Goal: Ask a question

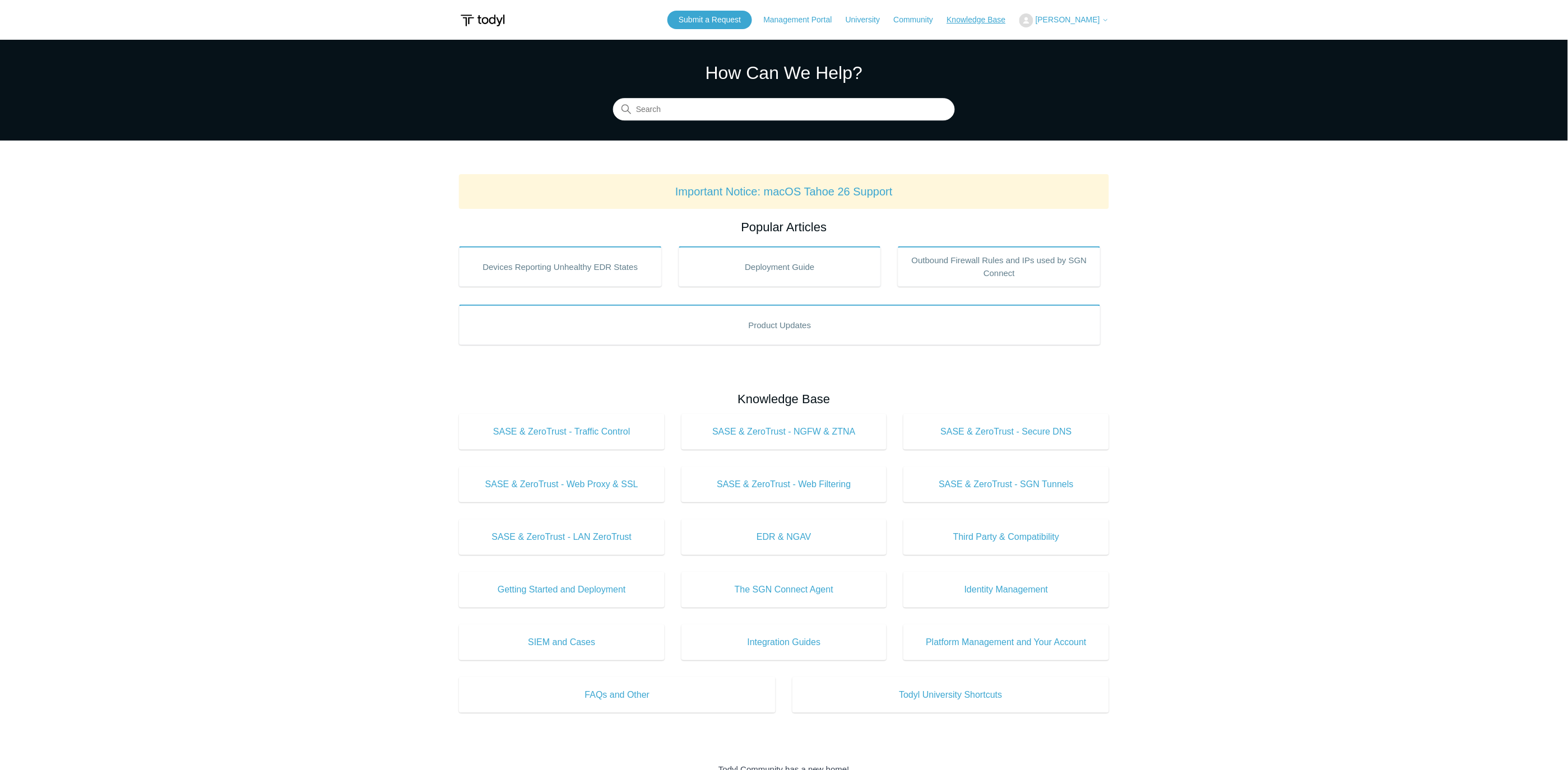
click at [987, 18] on link "Knowledge Base" at bounding box center [982, 20] width 70 height 12
click at [1100, 21] on span "[PERSON_NAME]" at bounding box center [1072, 19] width 73 height 9
click at [1154, 165] on main "Todyl Support Center How Can We Help? Search Important Notice: macOS Tahoe 26 S…" at bounding box center [784, 524] width 1568 height 969
click at [1095, 18] on span "[PERSON_NAME]" at bounding box center [1067, 19] width 64 height 9
click at [1087, 45] on link "My Support Requests" at bounding box center [1074, 44] width 109 height 19
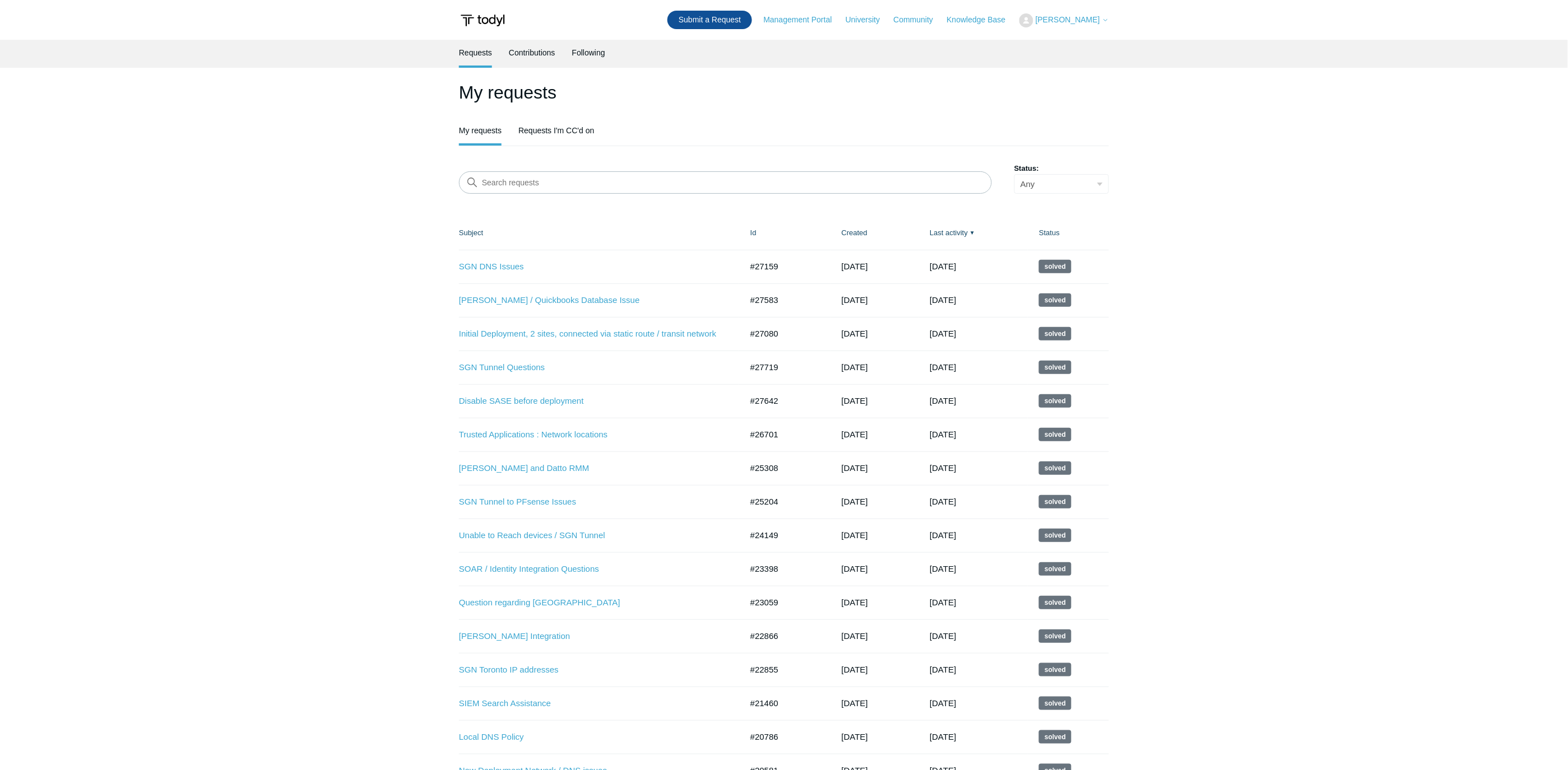
click at [737, 18] on link "Submit a Request" at bounding box center [710, 19] width 84 height 18
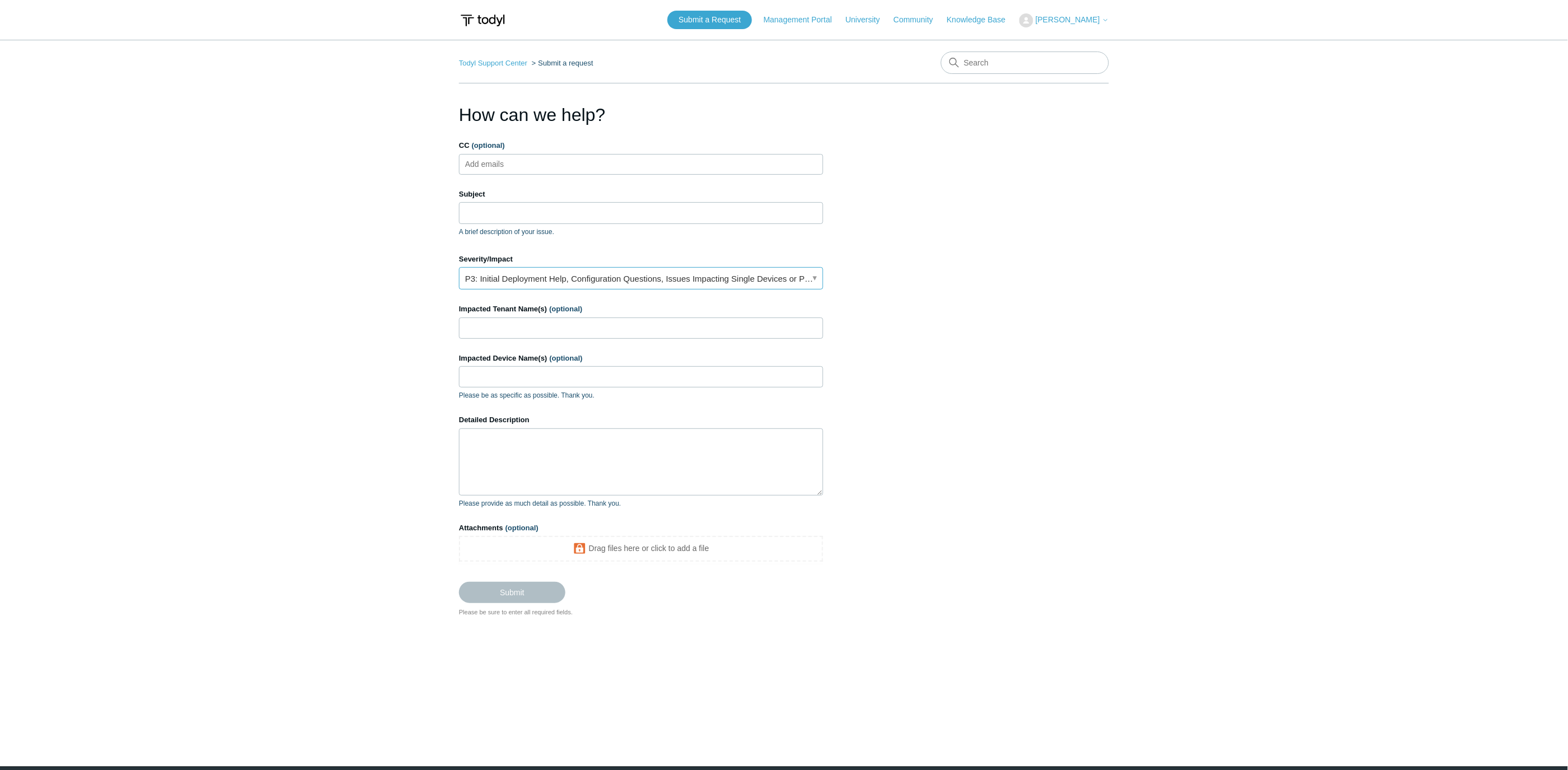
click at [625, 286] on link "P3: Initial Deployment Help, Configuration Questions, Issues Impacting Single D…" at bounding box center [641, 279] width 364 height 23
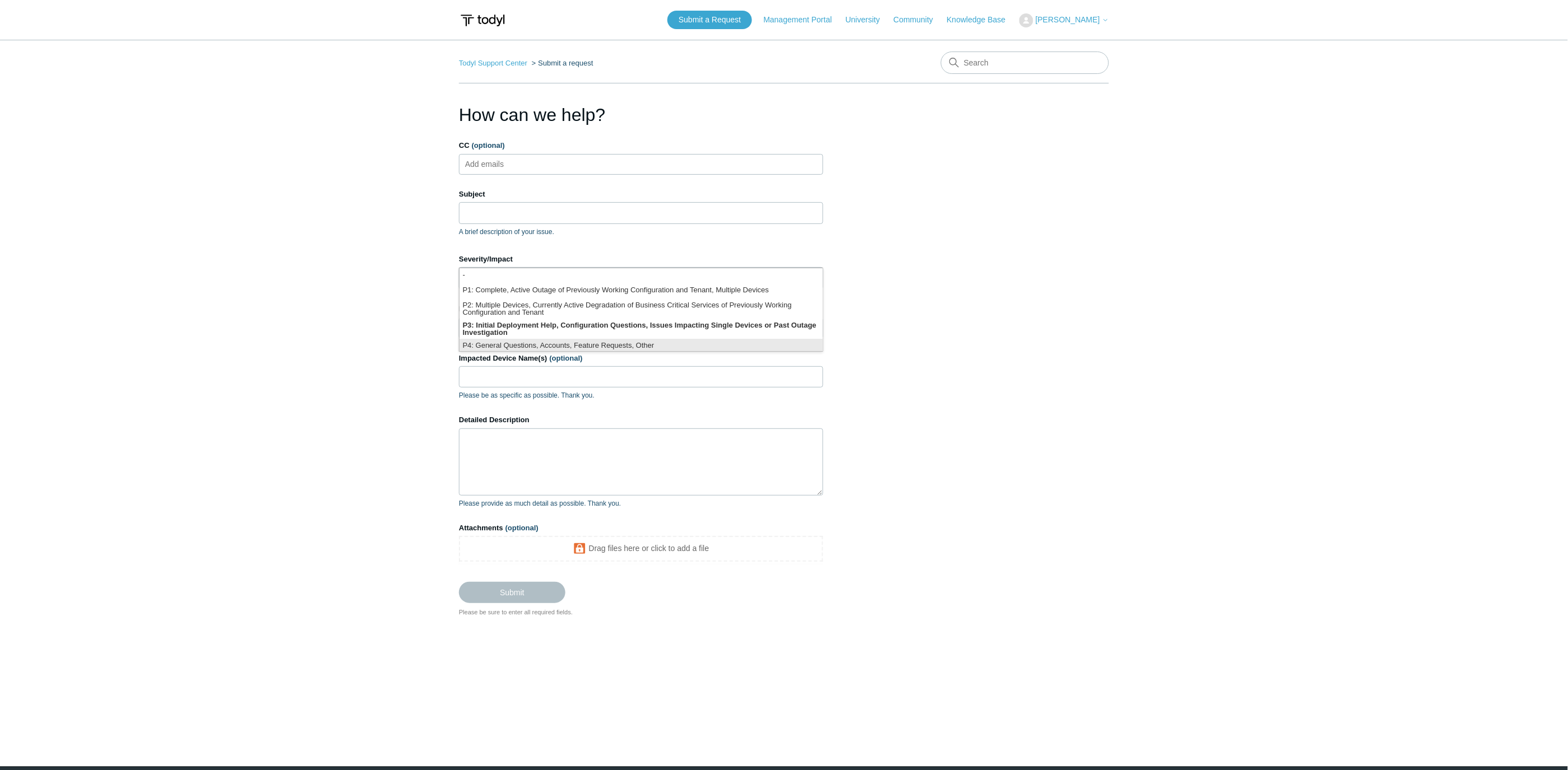
scroll to position [3, 0]
click at [621, 329] on li "P3: Initial Deployment Help, Configuration Questions, Issues Impacting Single D…" at bounding box center [640, 326] width 363 height 20
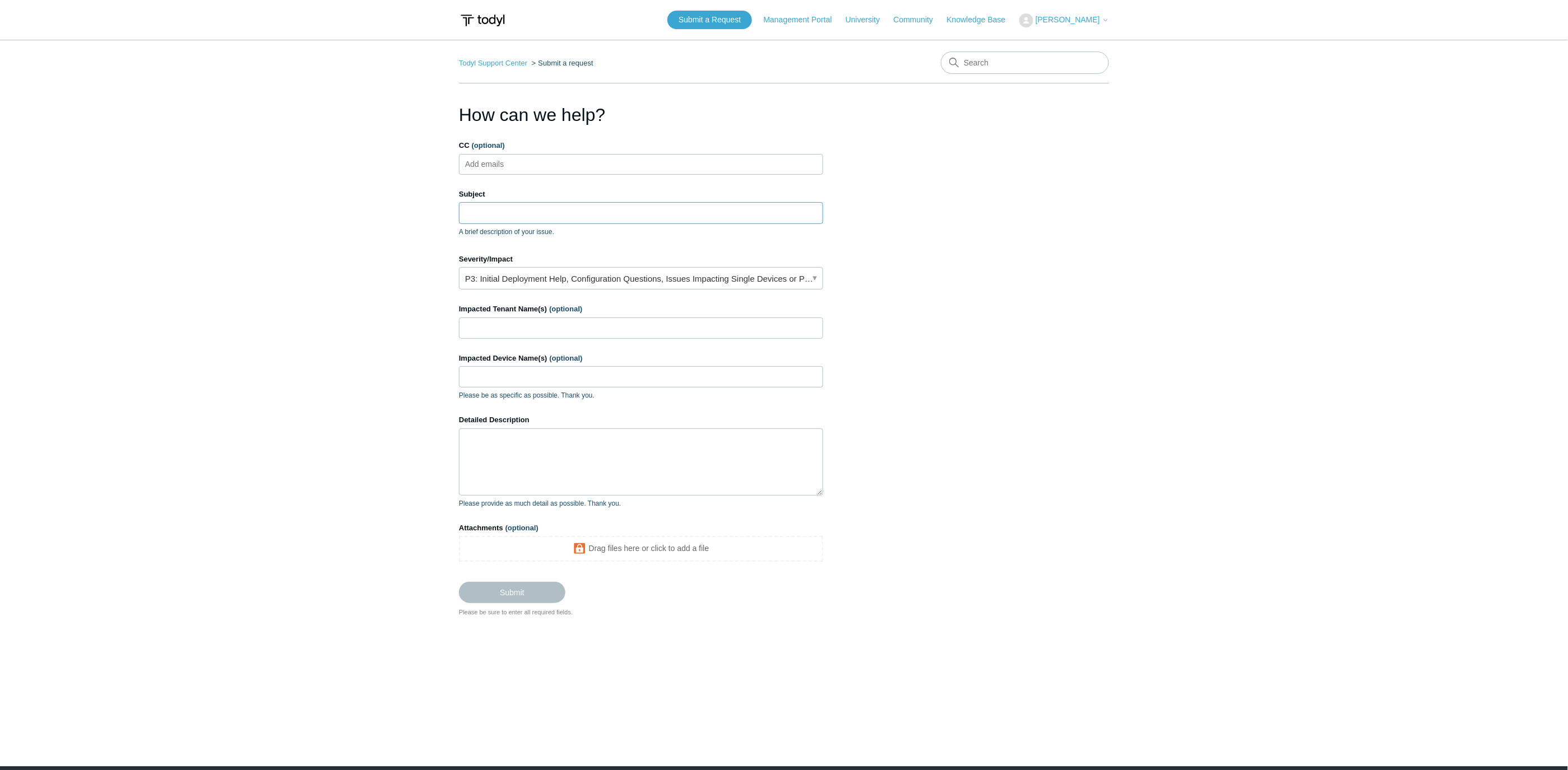
click at [516, 208] on input "Subject" at bounding box center [641, 212] width 364 height 21
click at [241, 502] on main "Todyl Support Center Submit a request How can we help? CC (optional) Add emails…" at bounding box center [784, 386] width 1568 height 693
click at [243, 502] on main "Todyl Support Center Submit a request How can we help? CC (optional) Add emails…" at bounding box center [784, 386] width 1568 height 693
click at [541, 445] on textarea "Detailed Description" at bounding box center [641, 462] width 364 height 68
click at [575, 217] on input "Subject" at bounding box center [641, 212] width 364 height 21
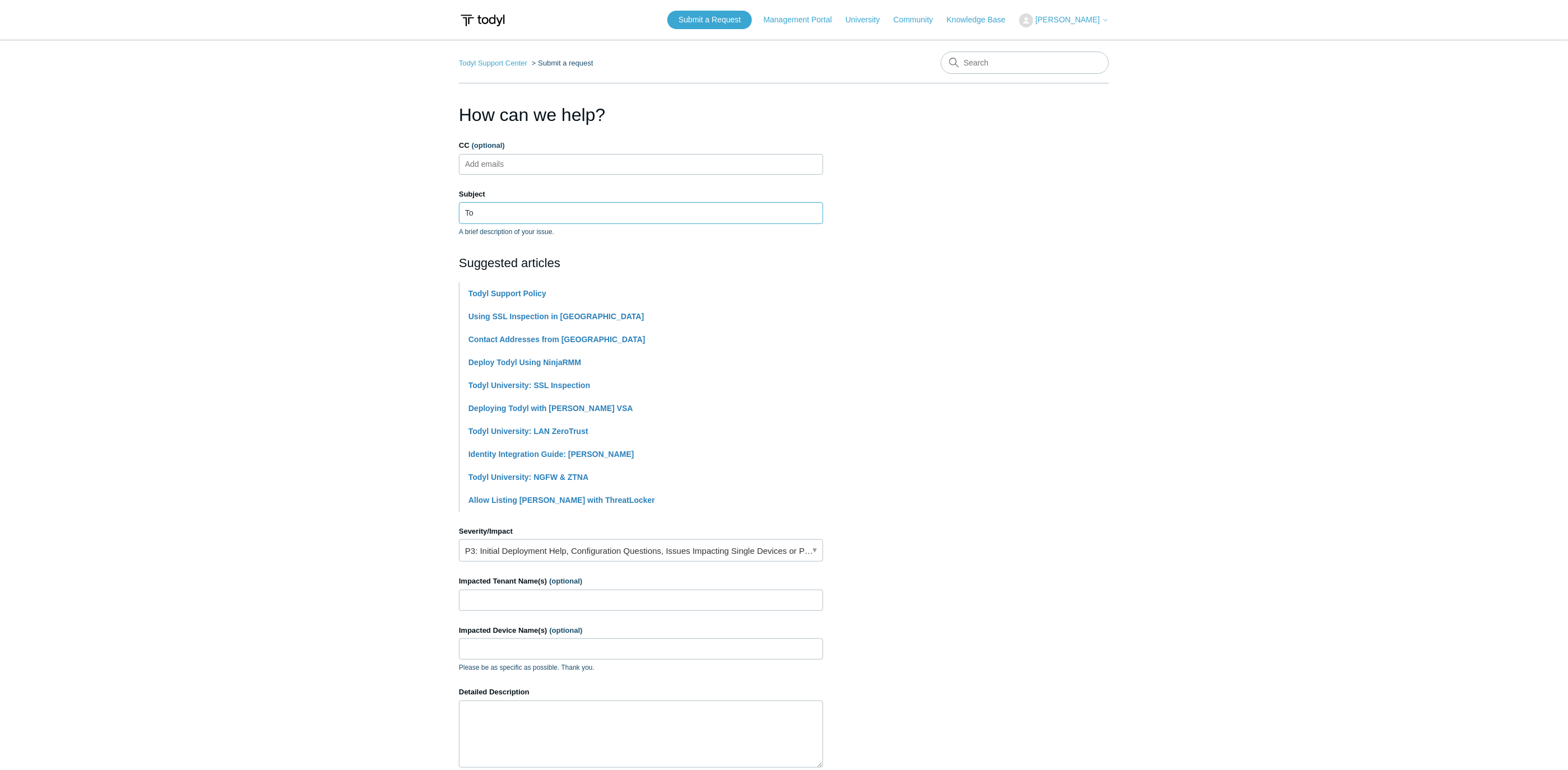
type input "T"
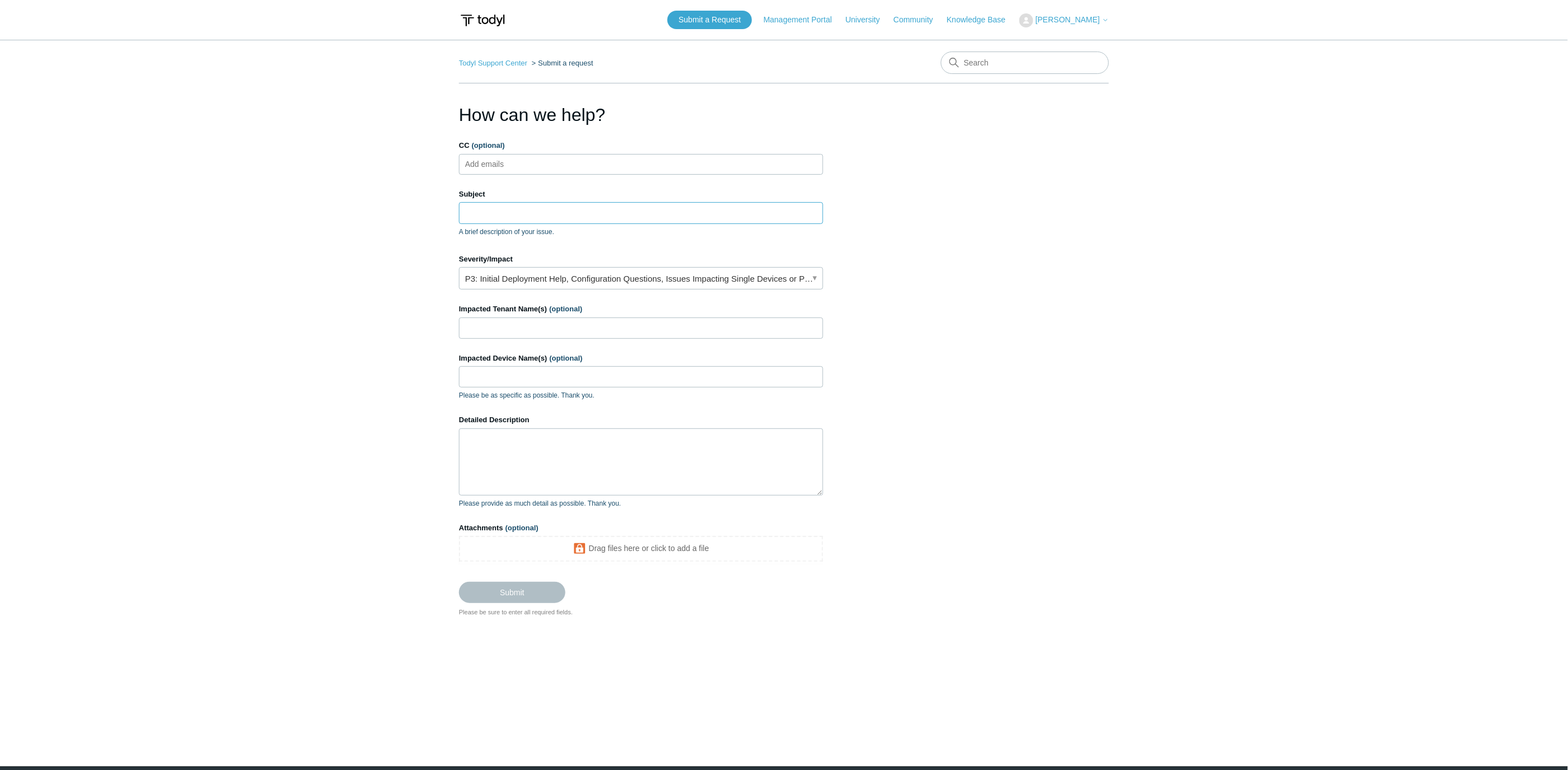
click at [503, 212] on input "Subject" at bounding box center [641, 212] width 364 height 21
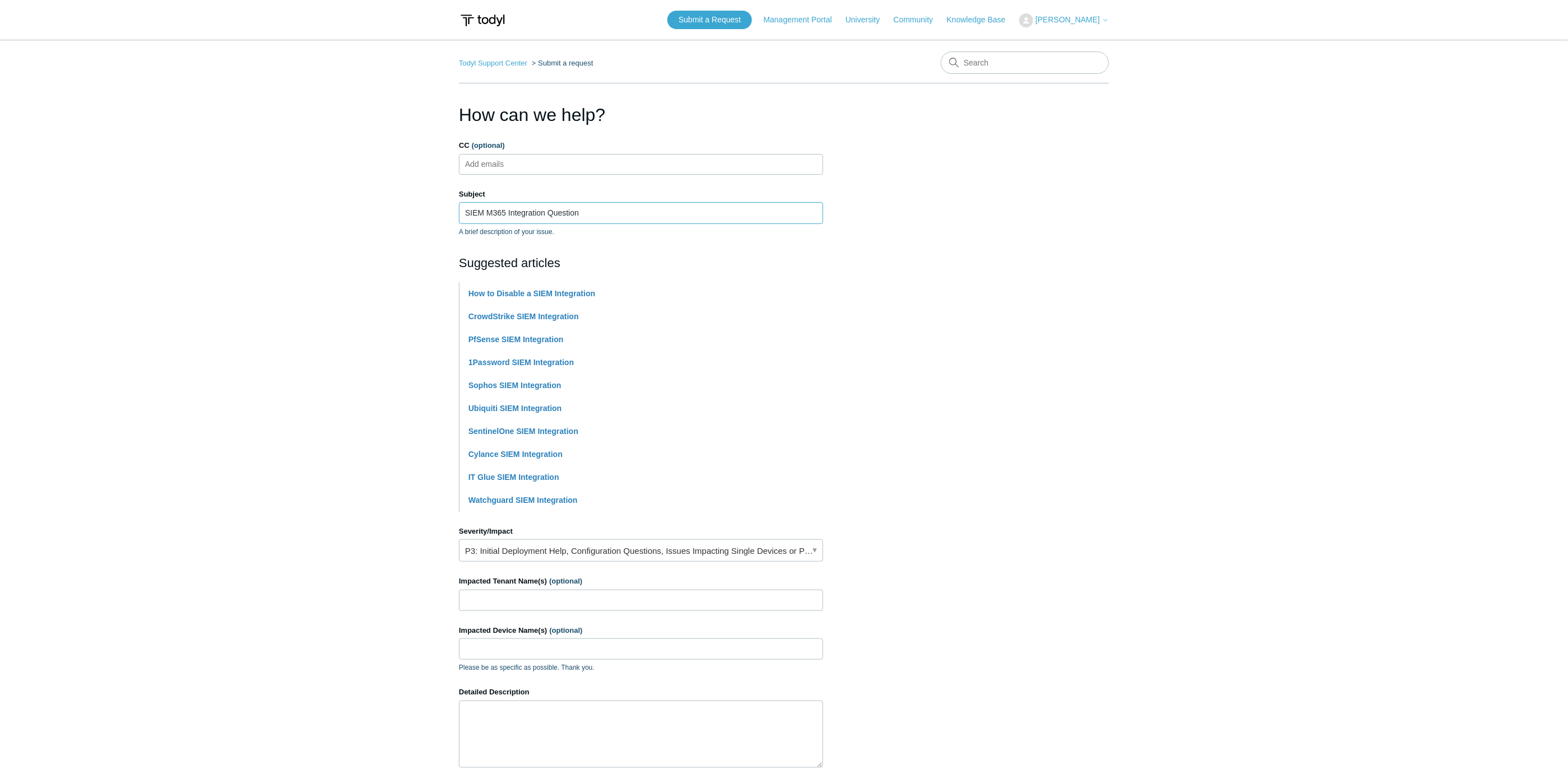
type input "SIEM M365 Integration Question"
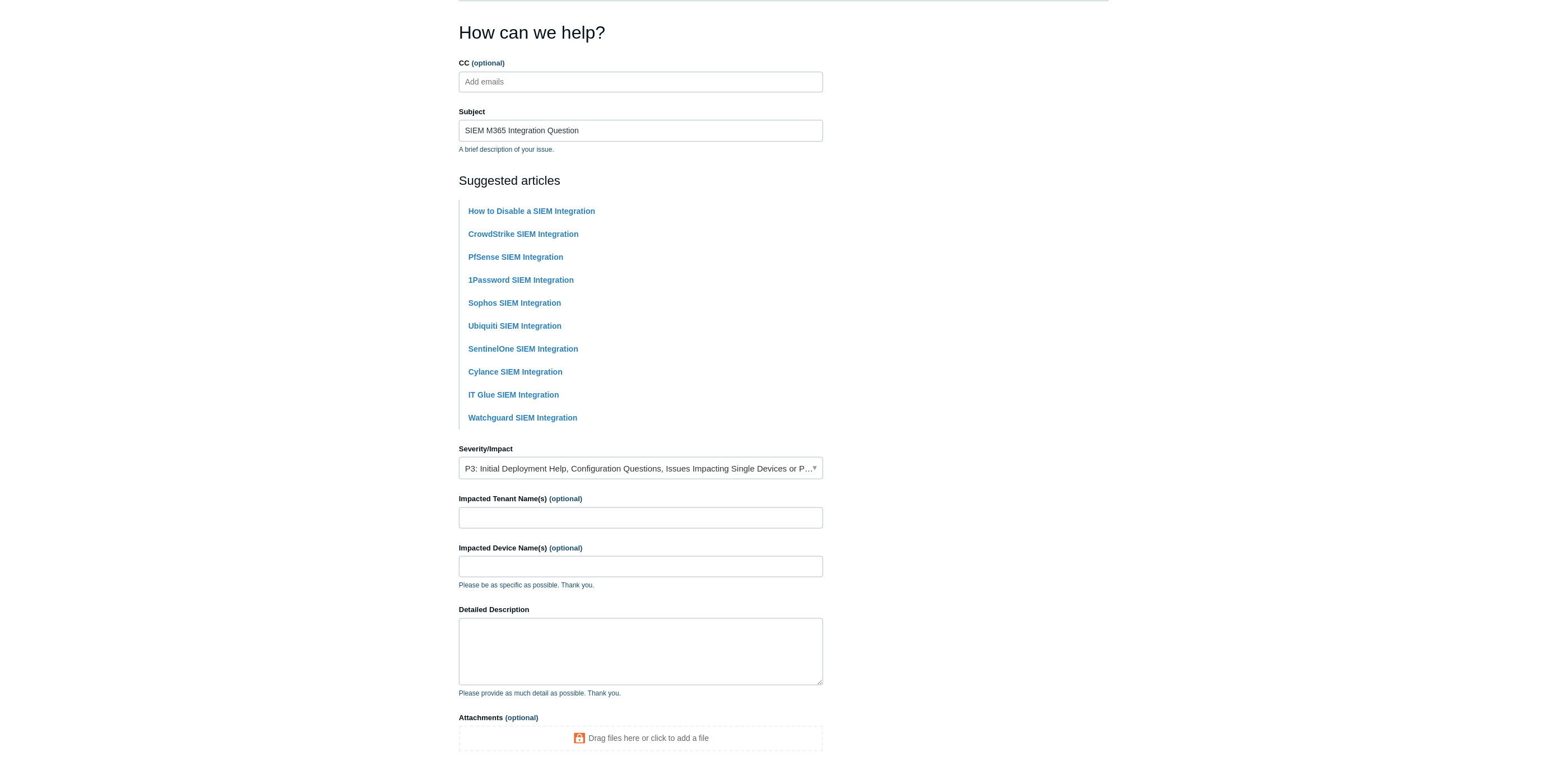
scroll to position [197, 0]
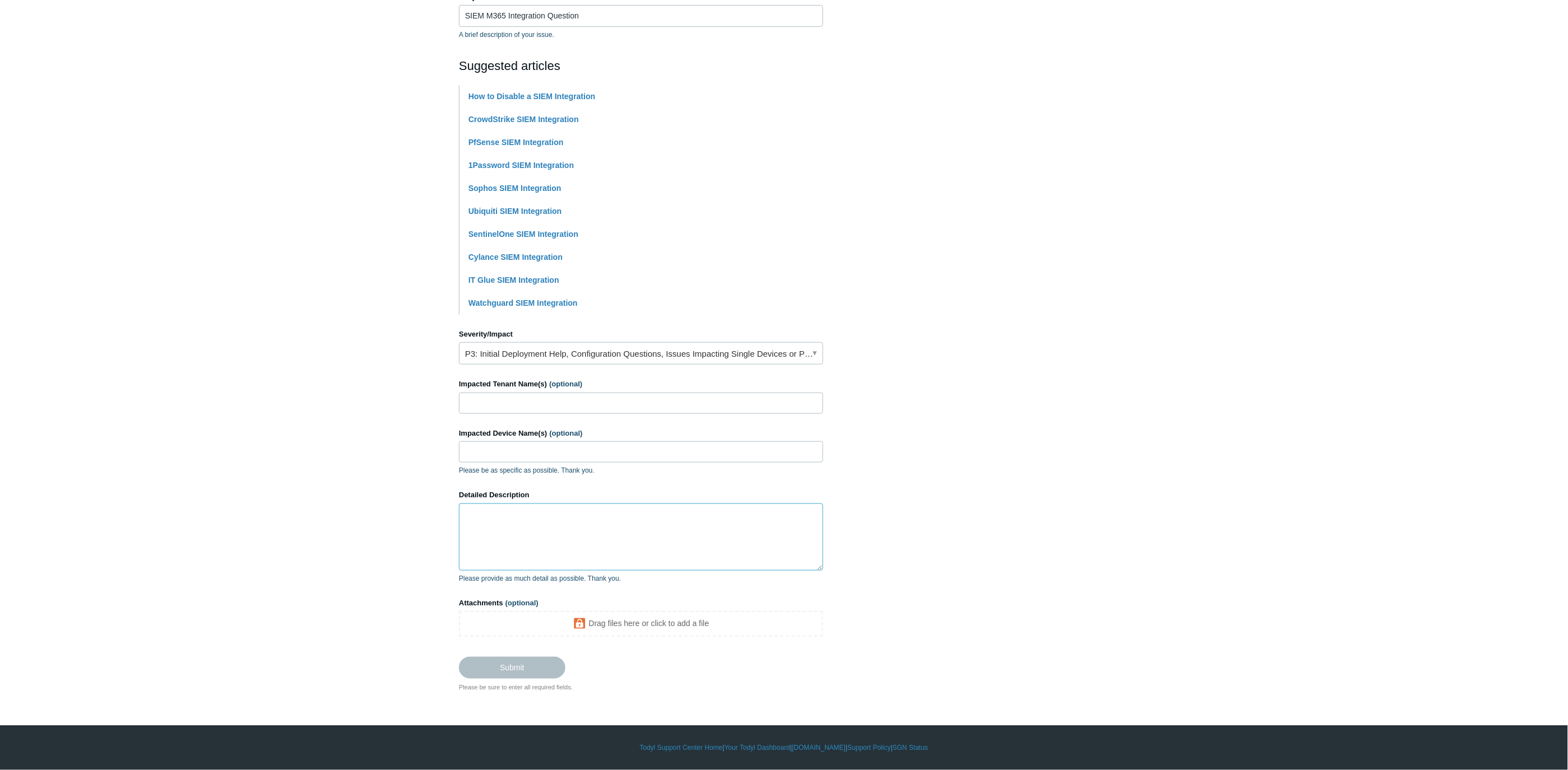
click at [514, 545] on textarea "Detailed Description" at bounding box center [641, 538] width 364 height 68
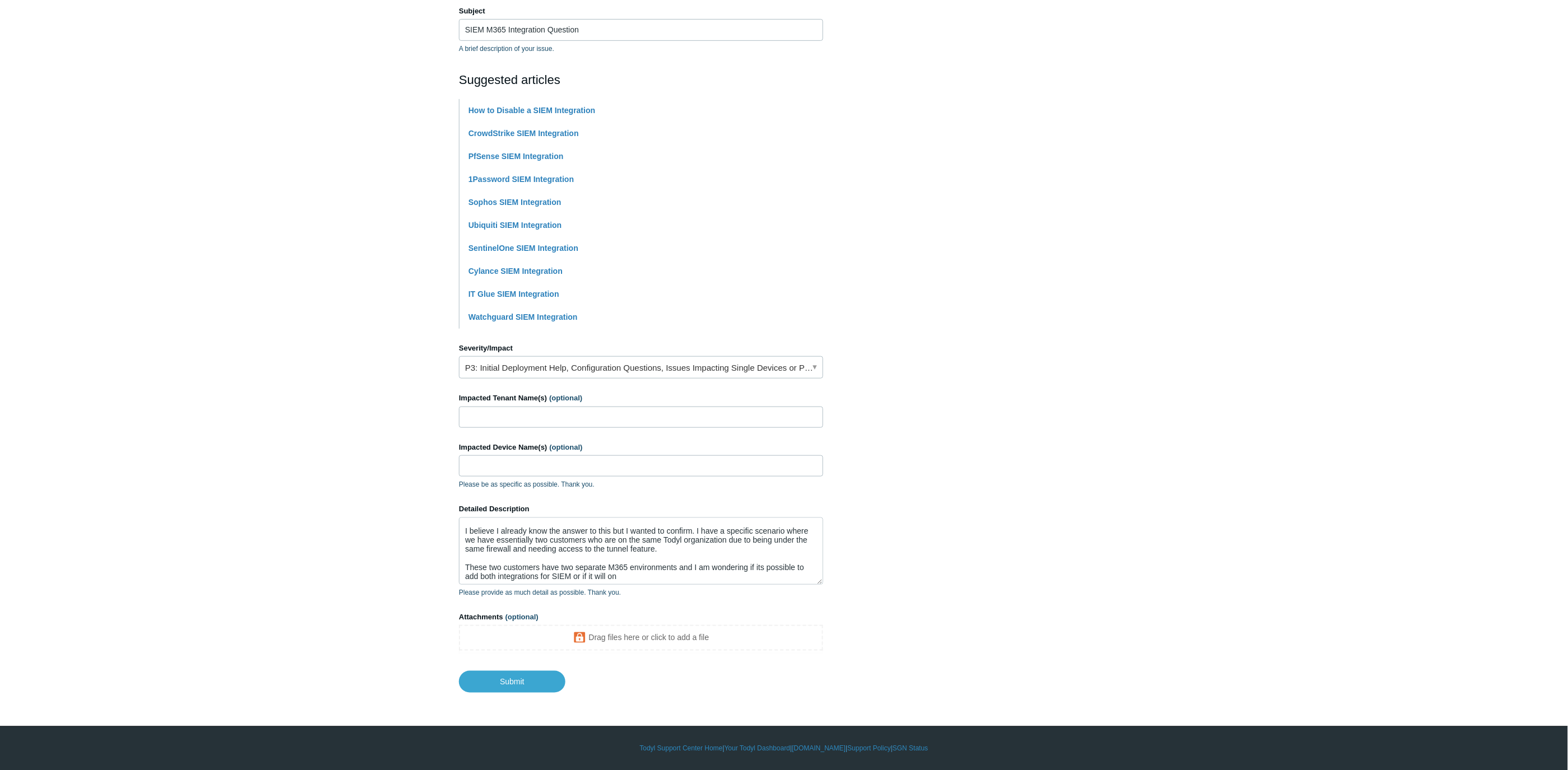
scroll to position [17, 0]
click at [637, 574] on textarea "Good morning, I believe I already know the answer to this but I wanted to confi…" at bounding box center [641, 551] width 364 height 68
type textarea "Good morning, I believe I already know the answer to this but I wanted to confi…"
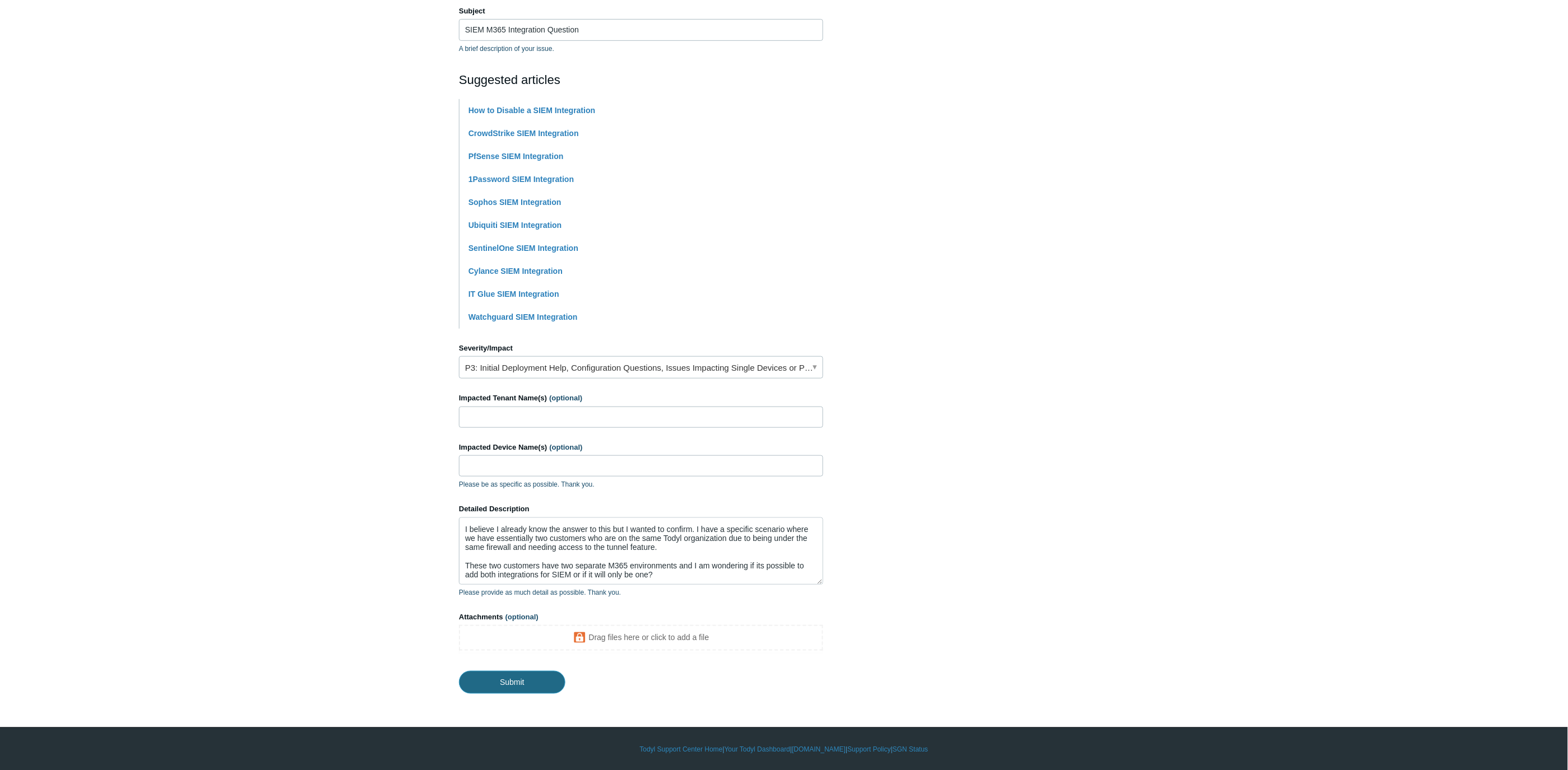
click at [513, 684] on input "Submit" at bounding box center [512, 682] width 107 height 23
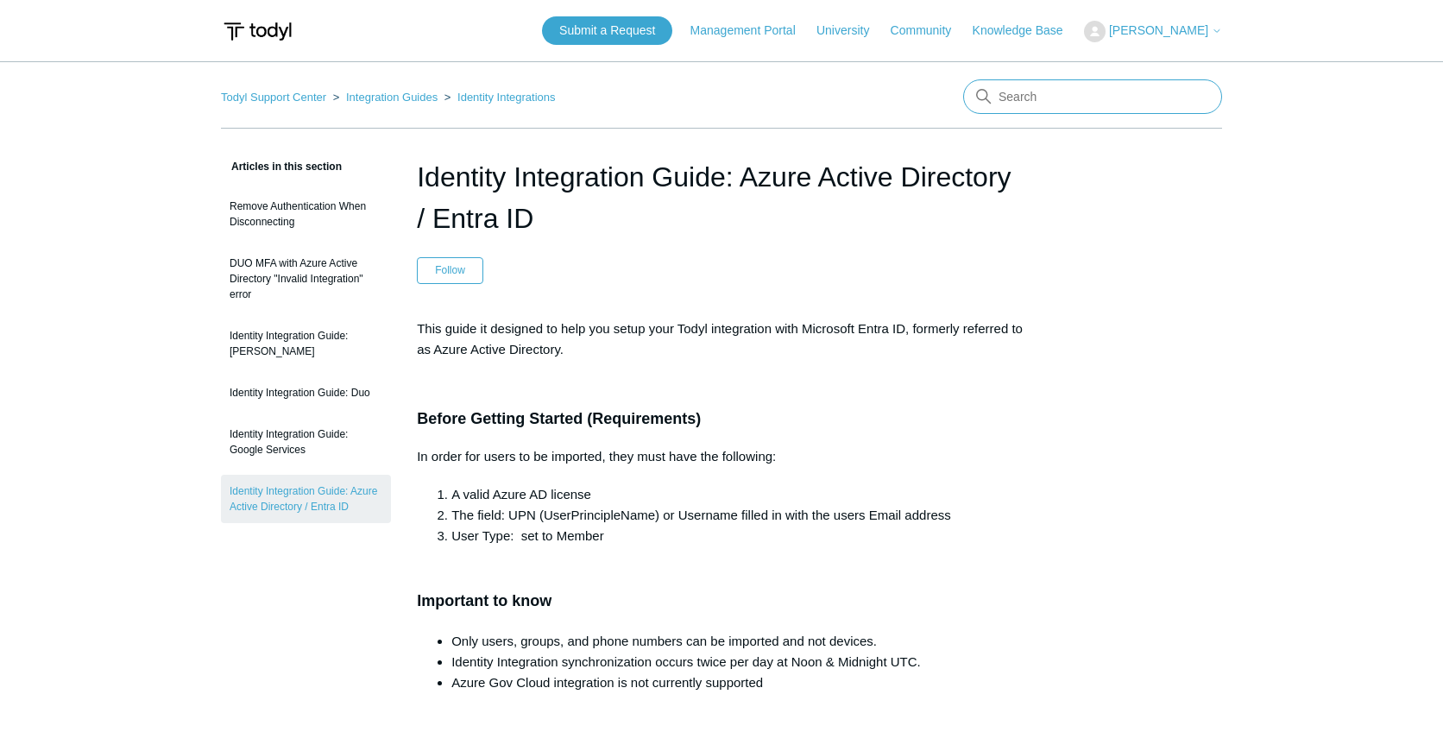
click at [1091, 98] on input "Search" at bounding box center [1092, 96] width 259 height 35
type input "soar"
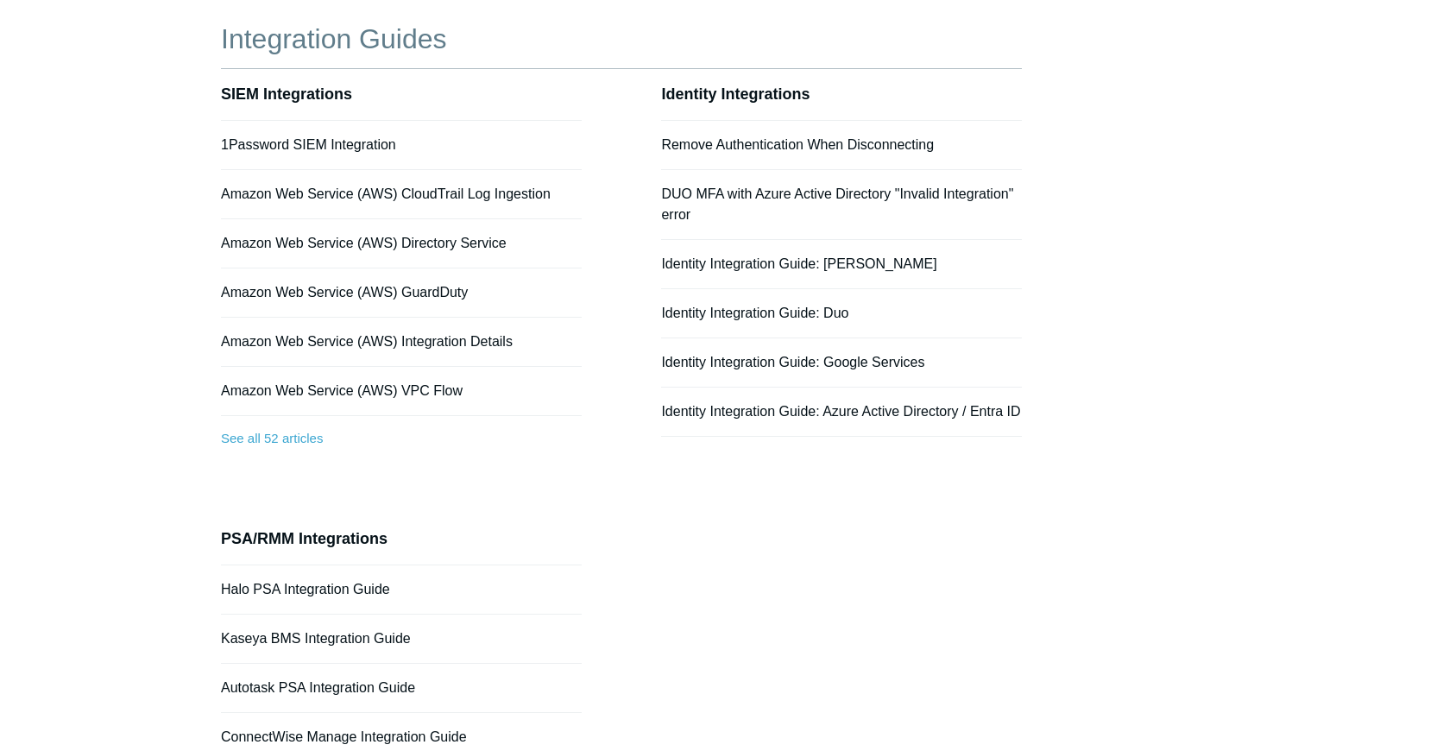
scroll to position [127, 0]
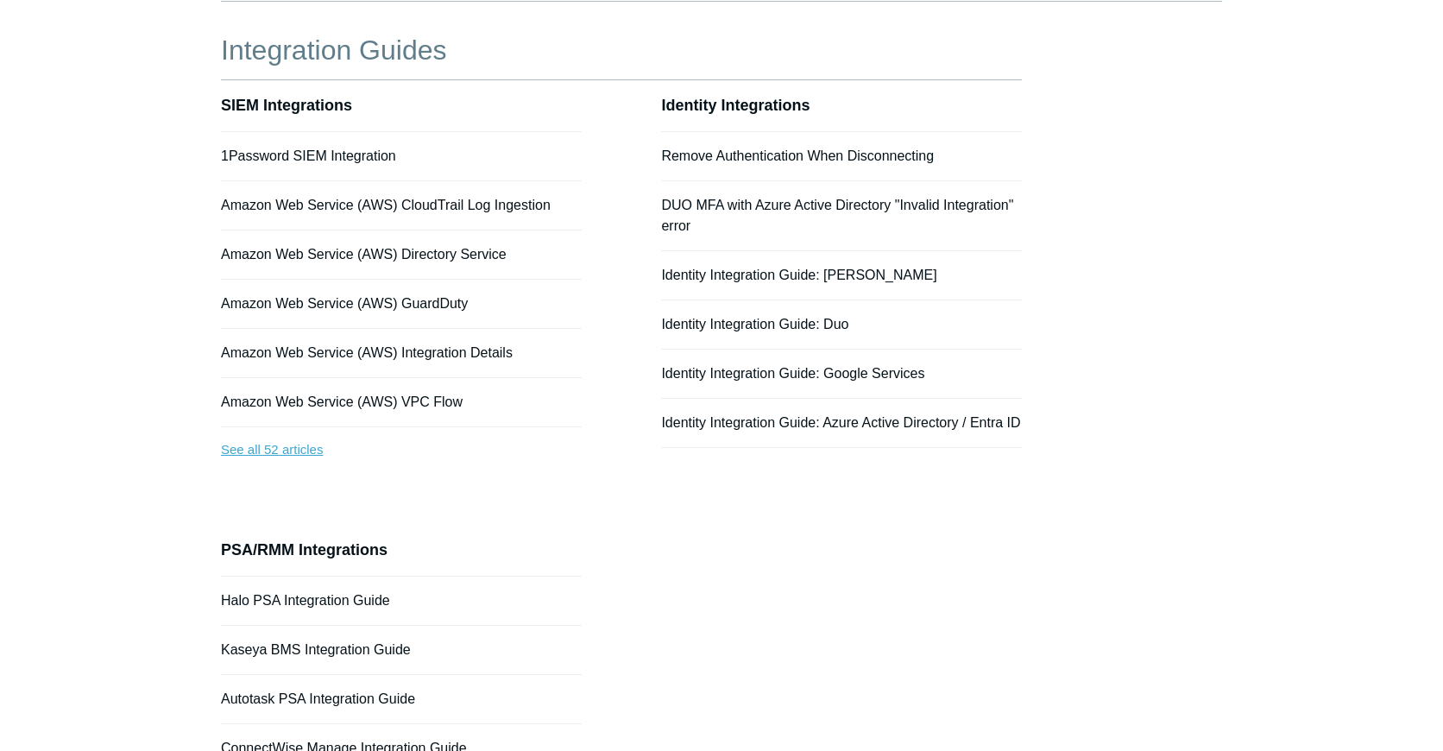
click at [286, 450] on link "See all 52 articles" at bounding box center [401, 450] width 361 height 46
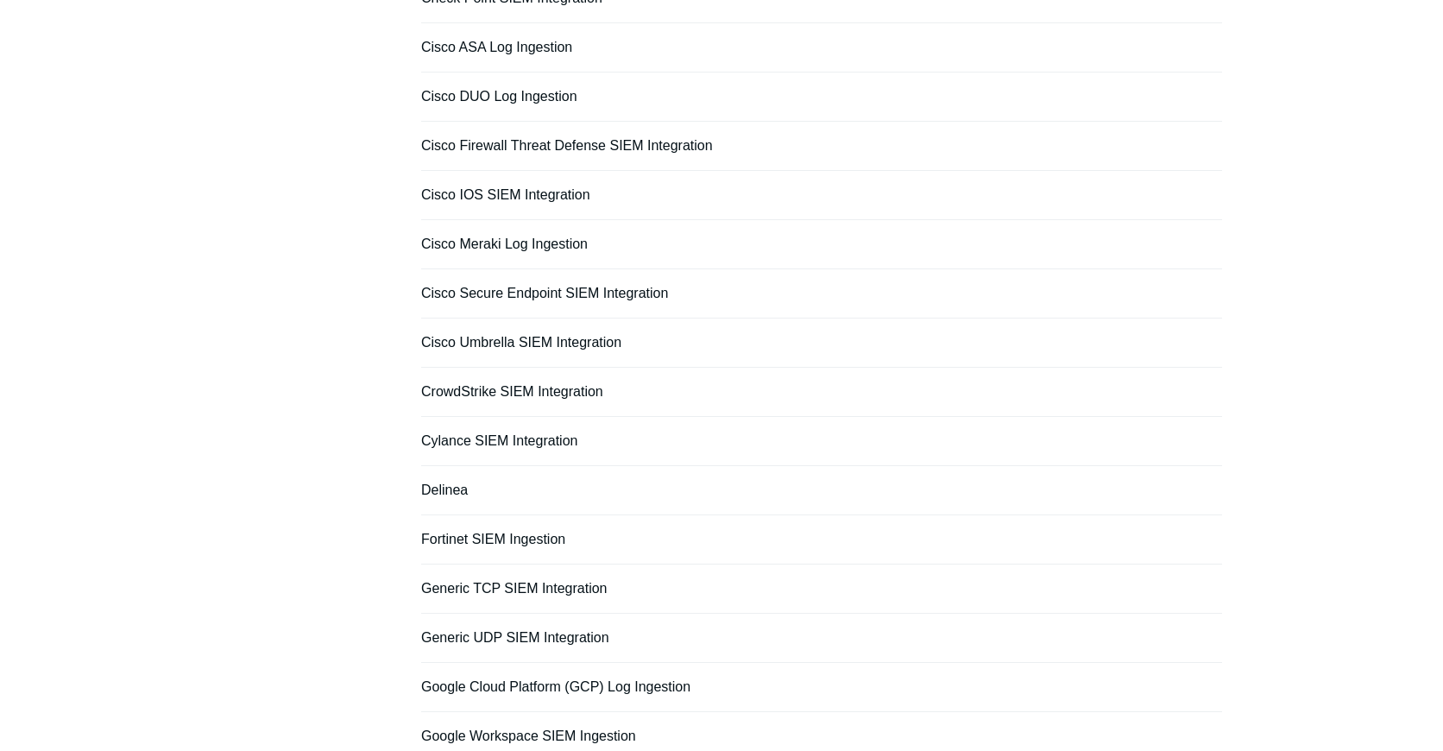
scroll to position [1108, 0]
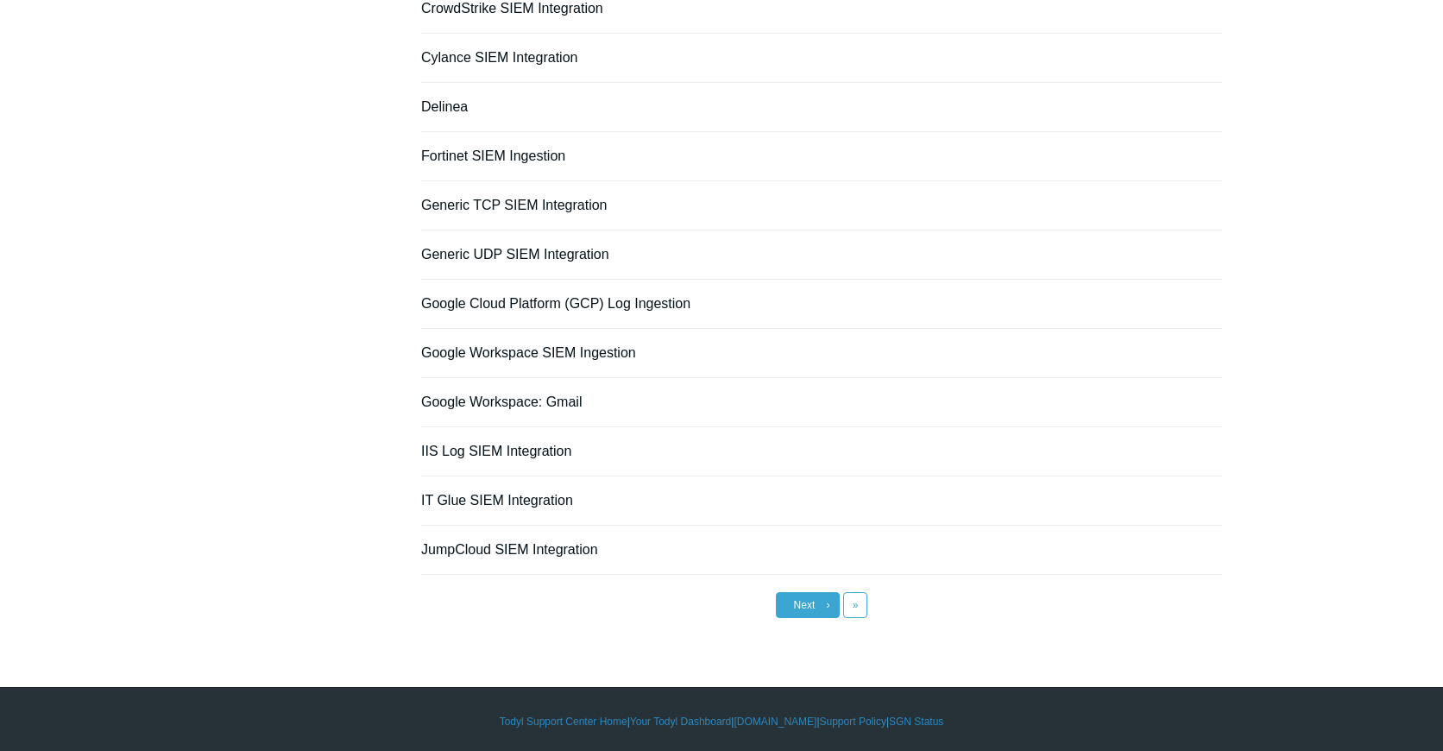
click at [809, 599] on span "Next" at bounding box center [805, 605] width 22 height 12
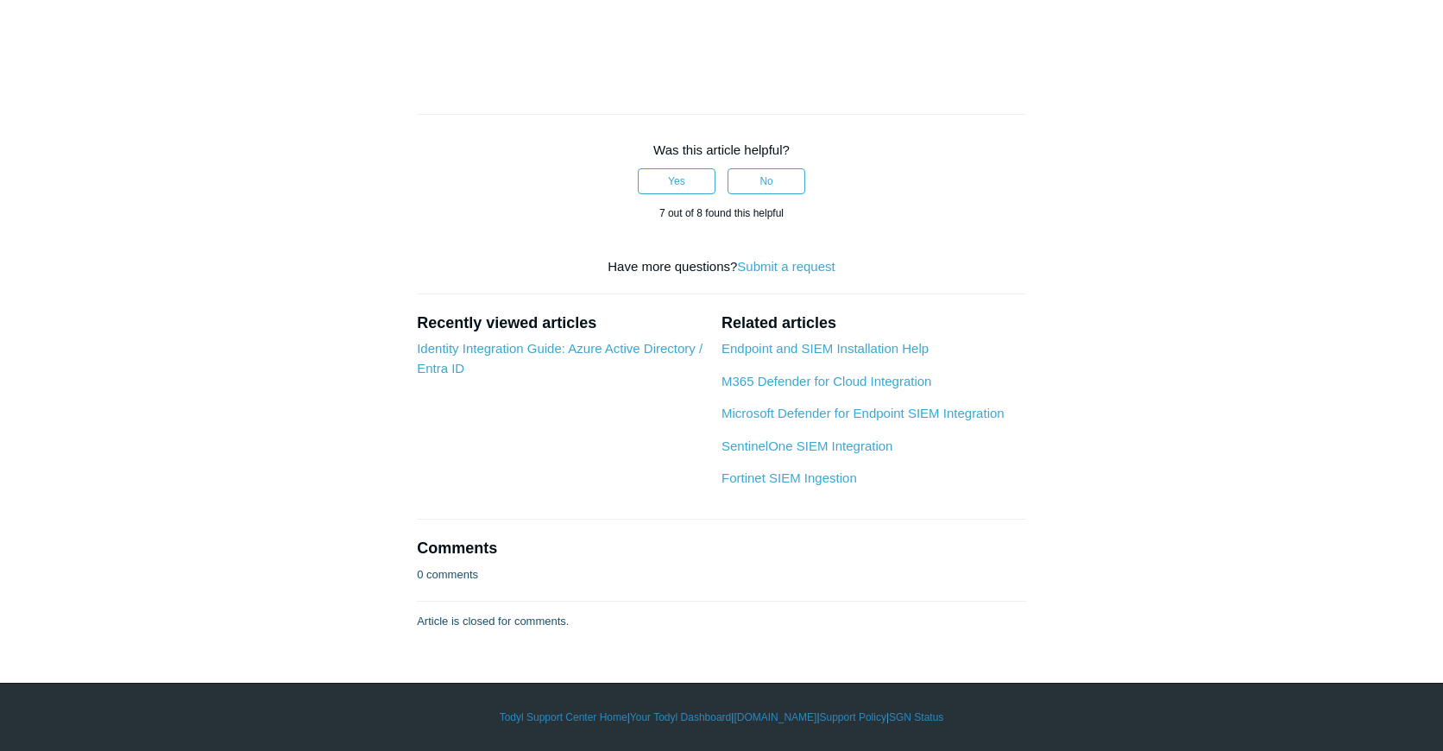
scroll to position [6614, 0]
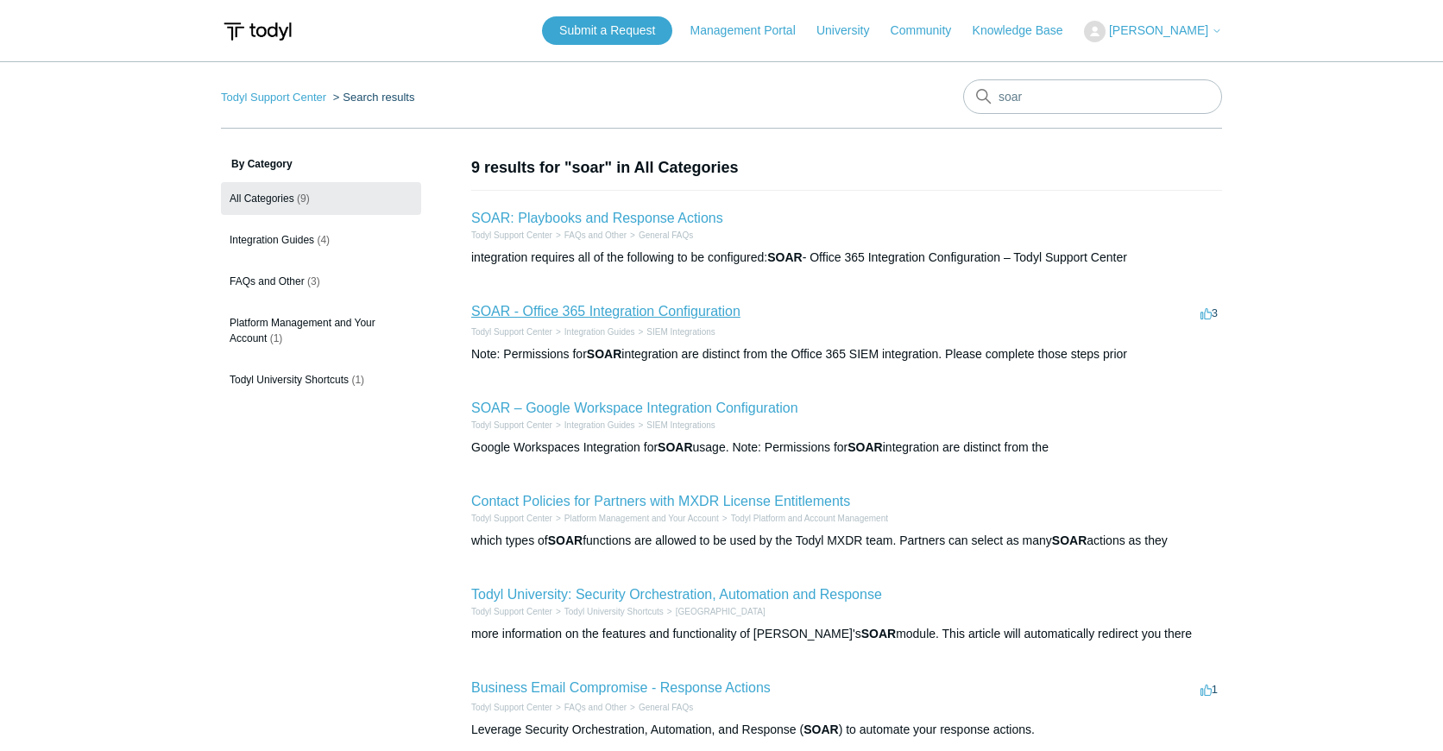
click at [690, 314] on link "SOAR - Office 365 Integration Configuration" at bounding box center [605, 311] width 269 height 15
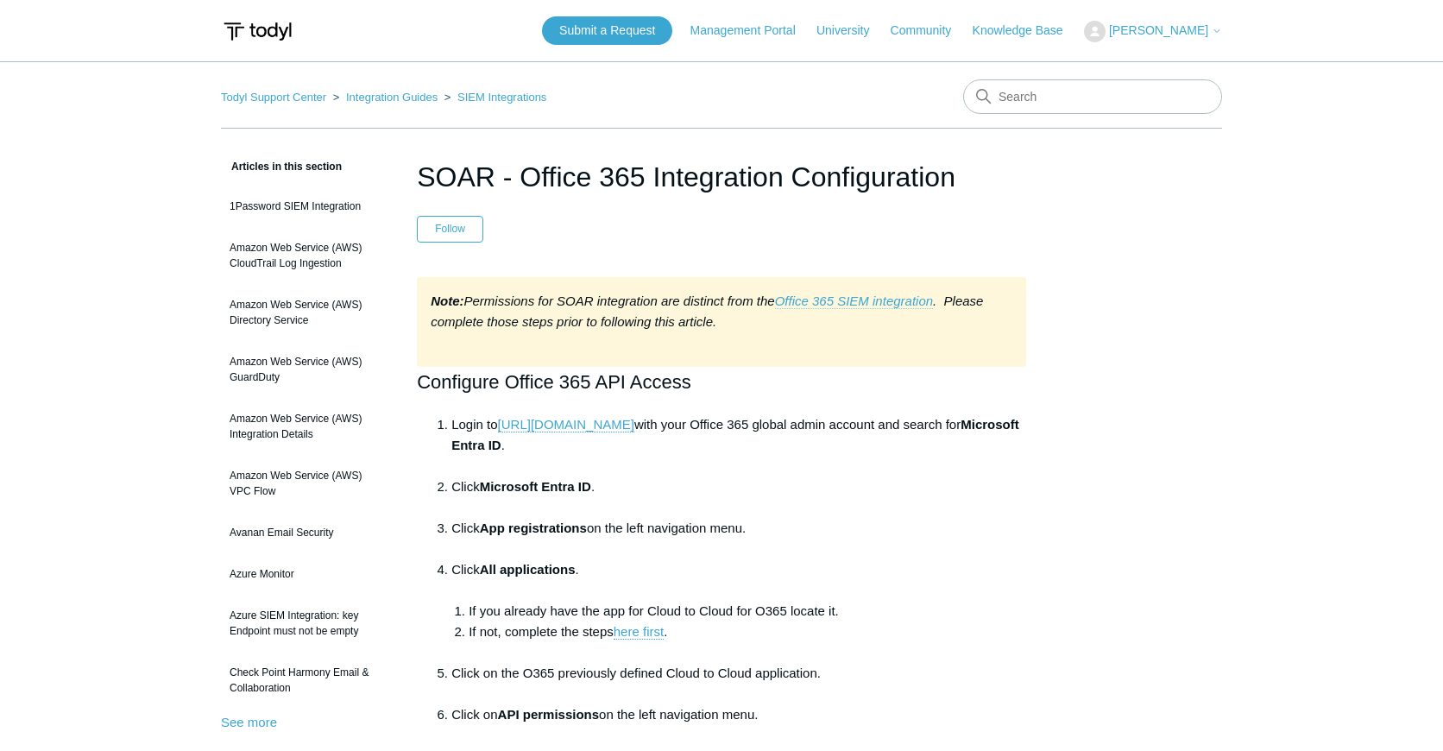
click at [864, 295] on link "Office 365 SIEM integration" at bounding box center [854, 301] width 158 height 16
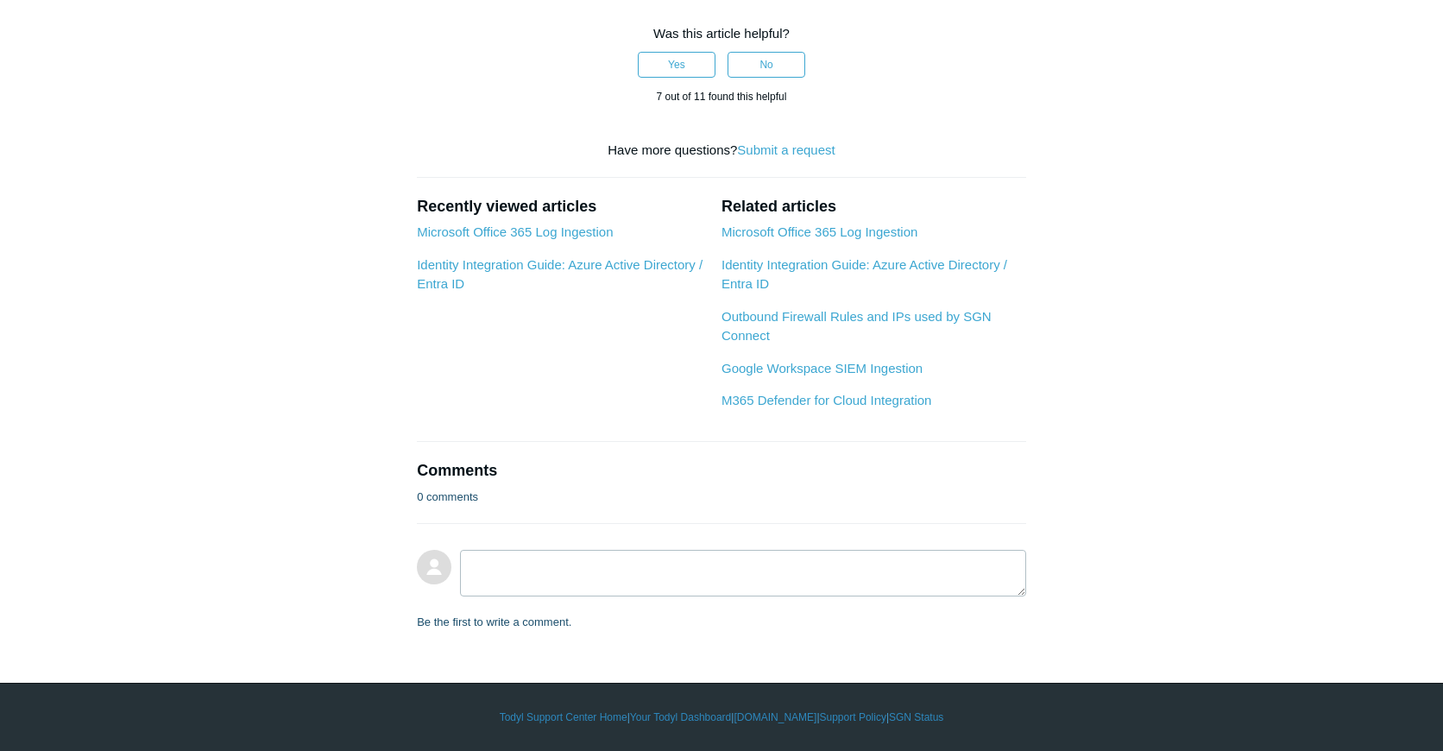
scroll to position [2876, 0]
